Goal: Transaction & Acquisition: Purchase product/service

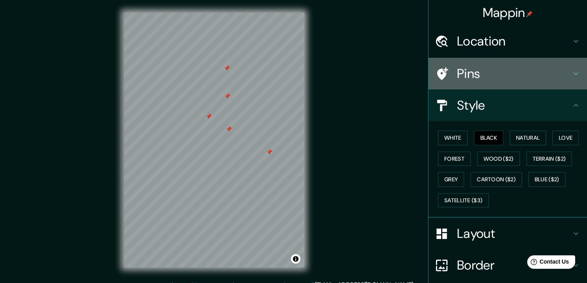
click at [501, 68] on h4 "Pins" at bounding box center [514, 74] width 114 height 16
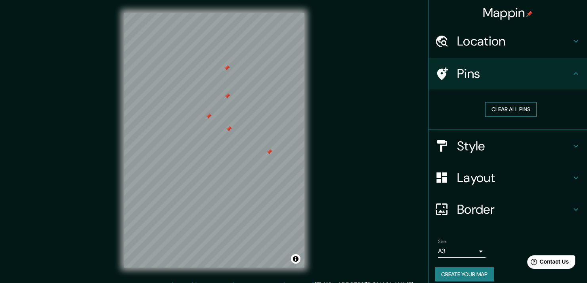
click at [492, 107] on button "Clear all pins" at bounding box center [510, 109] width 51 height 15
click at [533, 73] on h4 "Pins" at bounding box center [514, 74] width 114 height 16
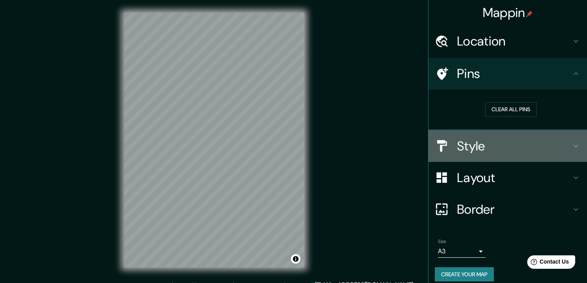
click at [517, 150] on h4 "Style" at bounding box center [514, 146] width 114 height 16
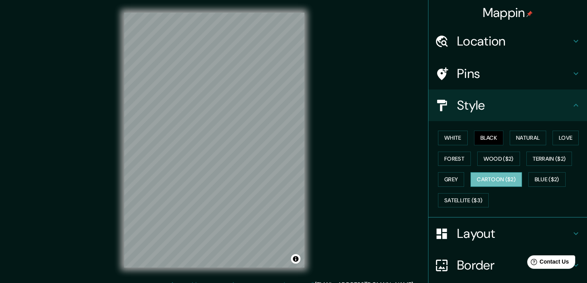
click at [481, 183] on button "Cartoon ($2)" at bounding box center [495, 179] width 51 height 15
drag, startPoint x: 459, startPoint y: 196, endPoint x: 467, endPoint y: 189, distance: 10.1
click at [460, 195] on button "Satellite ($3)" at bounding box center [463, 200] width 51 height 15
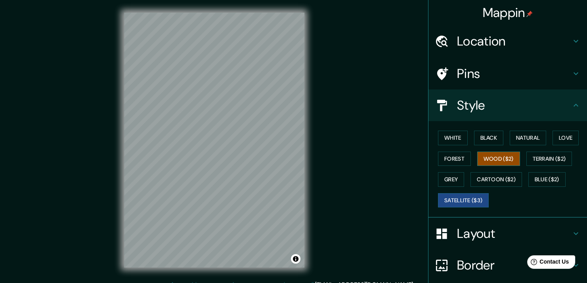
click at [496, 155] on button "Wood ($2)" at bounding box center [498, 159] width 43 height 15
click at [448, 179] on button "Grey" at bounding box center [451, 179] width 26 height 15
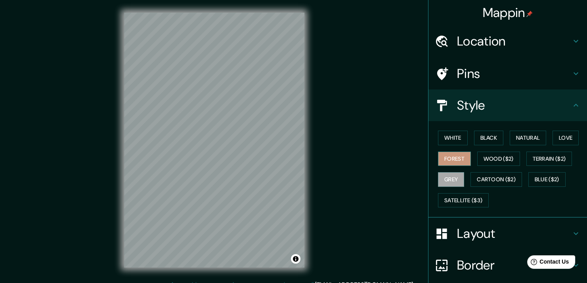
click at [448, 160] on button "Forest" at bounding box center [454, 159] width 33 height 15
click at [481, 155] on button "Wood ($2)" at bounding box center [498, 159] width 43 height 15
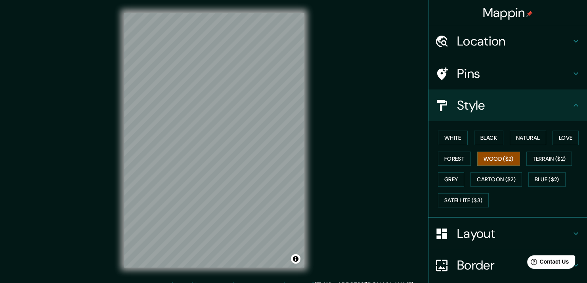
click at [335, 178] on div "Mappin Location [GEOGRAPHIC_DATA], [GEOGRAPHIC_DATA], [GEOGRAPHIC_DATA] Pins St…" at bounding box center [293, 146] width 587 height 293
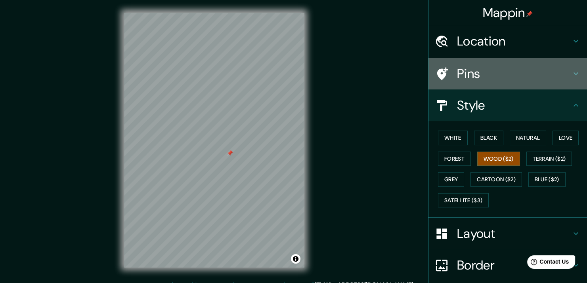
click at [560, 83] on div "Pins" at bounding box center [507, 74] width 158 height 32
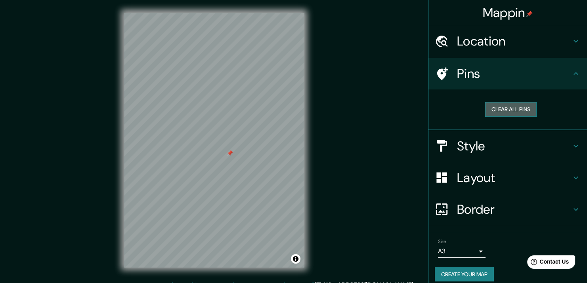
drag, startPoint x: 499, startPoint y: 114, endPoint x: 504, endPoint y: 109, distance: 7.0
click at [500, 112] on button "Clear all pins" at bounding box center [510, 109] width 51 height 15
click at [576, 76] on div "Pins" at bounding box center [507, 74] width 158 height 32
click at [564, 73] on h4 "Pins" at bounding box center [514, 74] width 114 height 16
click at [527, 153] on h4 "Style" at bounding box center [514, 146] width 114 height 16
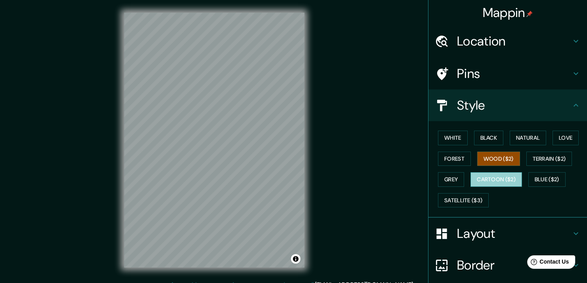
click at [480, 177] on button "Cartoon ($2)" at bounding box center [495, 179] width 51 height 15
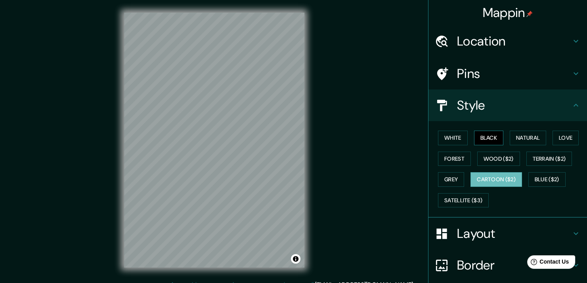
click at [482, 142] on button "Black" at bounding box center [489, 138] width 30 height 15
click at [447, 156] on button "Forest" at bounding box center [454, 159] width 33 height 15
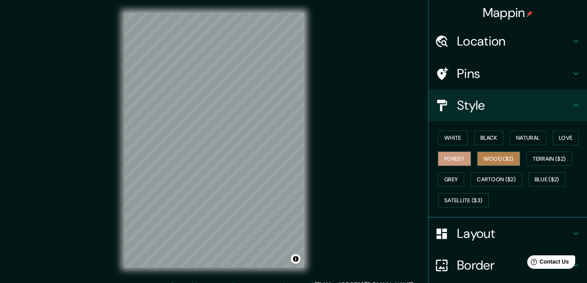
click at [477, 154] on button "Wood ($2)" at bounding box center [498, 159] width 43 height 15
click at [241, 166] on div "© Mapbox © OpenStreetMap Improve this map" at bounding box center [214, 140] width 206 height 280
drag, startPoint x: 310, startPoint y: 169, endPoint x: 317, endPoint y: 160, distance: 11.0
click at [317, 160] on div "Mappin Location [GEOGRAPHIC_DATA], [GEOGRAPHIC_DATA], [GEOGRAPHIC_DATA] Pins St…" at bounding box center [293, 146] width 587 height 293
click at [93, 171] on div "Mappin Location [GEOGRAPHIC_DATA], [GEOGRAPHIC_DATA], [GEOGRAPHIC_DATA] Pins St…" at bounding box center [293, 146] width 587 height 293
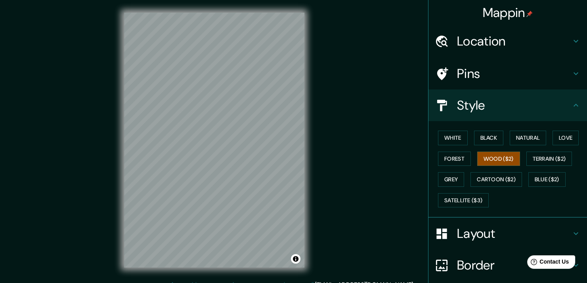
click at [324, 212] on div "Mappin Location [GEOGRAPHIC_DATA], [GEOGRAPHIC_DATA], [GEOGRAPHIC_DATA] Pins St…" at bounding box center [293, 146] width 587 height 293
click at [335, 154] on div "Mappin Location [GEOGRAPHIC_DATA], [GEOGRAPHIC_DATA], [GEOGRAPHIC_DATA] Pins St…" at bounding box center [293, 146] width 587 height 293
click at [86, 149] on div "Mappin Location [GEOGRAPHIC_DATA], [GEOGRAPHIC_DATA], [GEOGRAPHIC_DATA] Pins St…" at bounding box center [293, 146] width 587 height 293
click at [322, 131] on div "Mappin Location [GEOGRAPHIC_DATA], [GEOGRAPHIC_DATA], [GEOGRAPHIC_DATA] Pins St…" at bounding box center [293, 146] width 587 height 293
click at [96, 133] on div "Mappin Location [GEOGRAPHIC_DATA], [GEOGRAPHIC_DATA], [GEOGRAPHIC_DATA] Pins St…" at bounding box center [293, 146] width 587 height 293
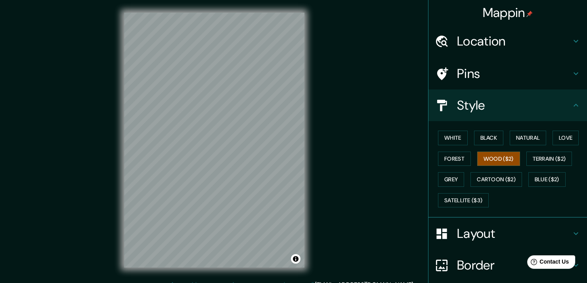
click at [360, 212] on div "Mappin Location [GEOGRAPHIC_DATA], [GEOGRAPHIC_DATA], [GEOGRAPHIC_DATA] Pins St…" at bounding box center [293, 146] width 587 height 293
click at [328, 168] on div "Mappin Location [GEOGRAPHIC_DATA], [GEOGRAPHIC_DATA], [GEOGRAPHIC_DATA] Pins St…" at bounding box center [293, 146] width 587 height 293
